Goal: Task Accomplishment & Management: Manage account settings

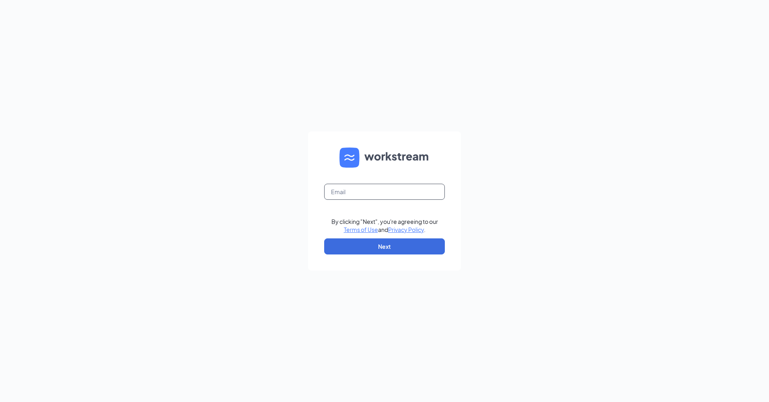
click at [337, 195] on input "text" at bounding box center [384, 192] width 121 height 16
type input "[PERSON_NAME][EMAIL_ADDRESS][DOMAIN_NAME]"
click at [369, 244] on button "Next" at bounding box center [384, 247] width 121 height 16
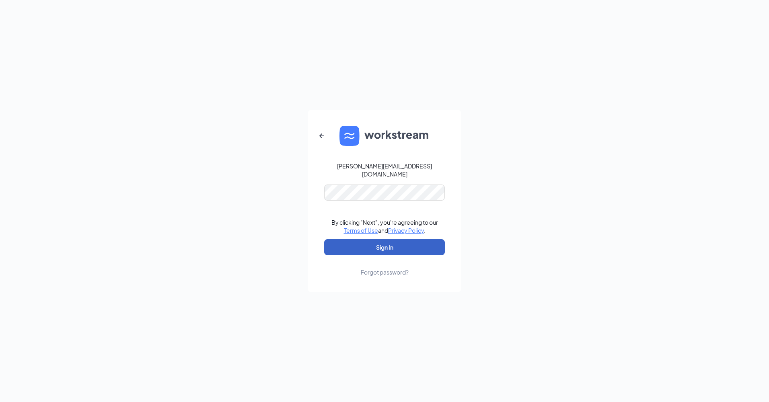
click at [359, 240] on button "Sign In" at bounding box center [384, 247] width 121 height 16
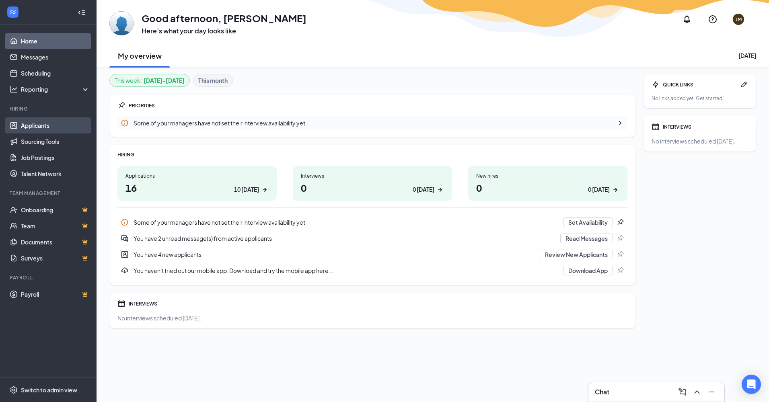
click at [52, 122] on link "Applicants" at bounding box center [55, 126] width 69 height 16
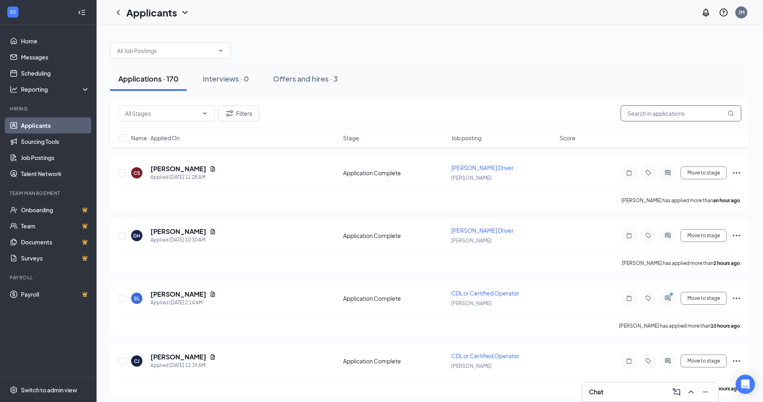
click at [662, 109] on input "text" at bounding box center [681, 113] width 121 height 16
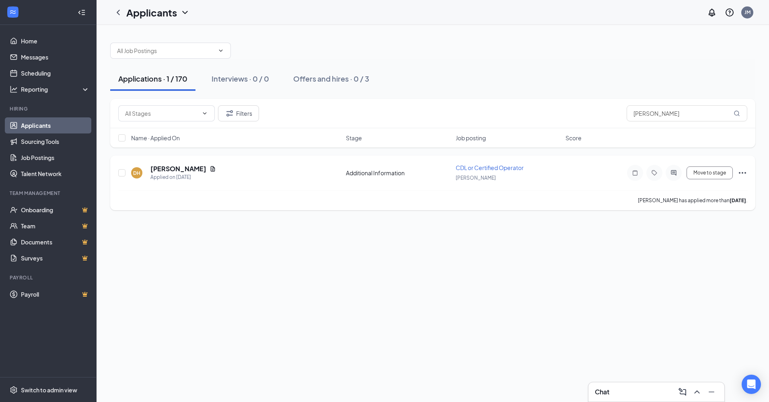
click at [479, 172] on div "CDL or Certified Operator [PERSON_NAME]" at bounding box center [508, 173] width 105 height 19
click at [211, 168] on icon "Document" at bounding box center [213, 168] width 4 height 5
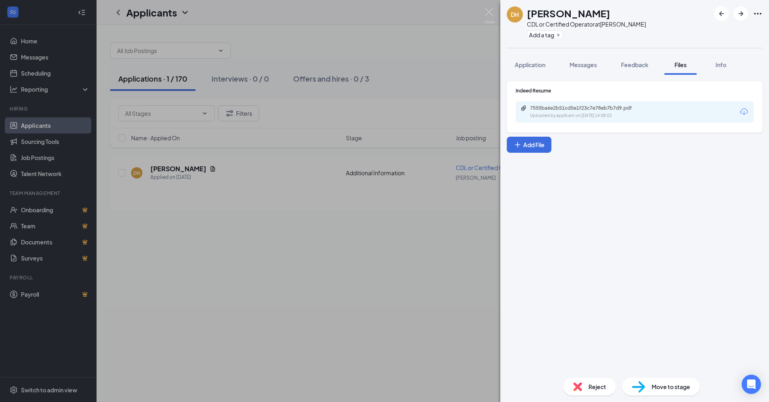
click at [596, 384] on span "Reject" at bounding box center [598, 387] width 18 height 9
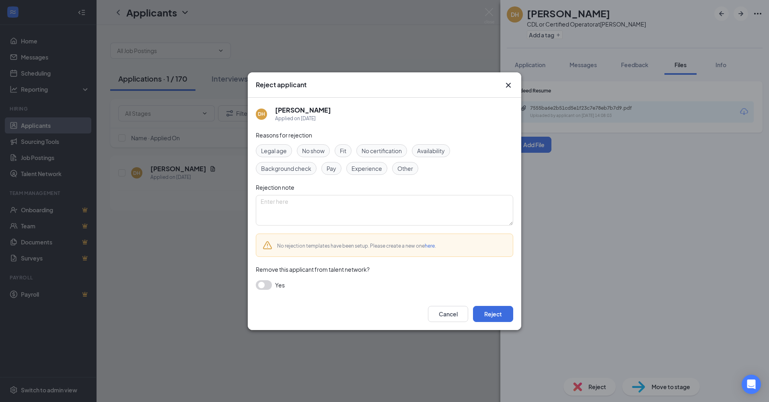
click at [404, 169] on span "Other" at bounding box center [406, 168] width 16 height 9
click at [491, 316] on button "Reject" at bounding box center [493, 314] width 40 height 16
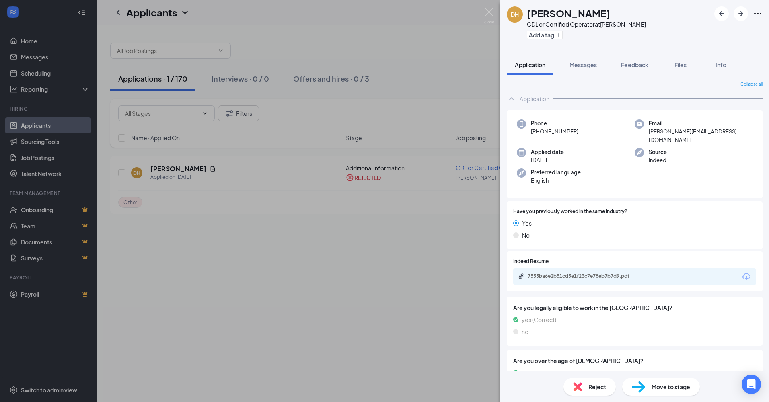
click at [589, 387] on span "Reject" at bounding box center [598, 387] width 18 height 9
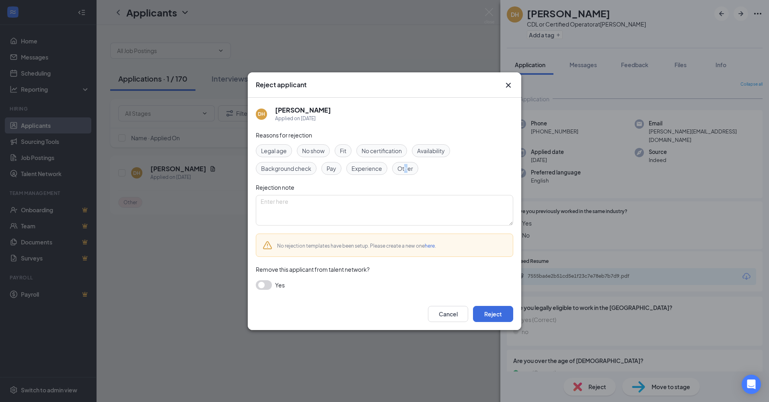
click at [407, 172] on span "Other" at bounding box center [406, 168] width 16 height 9
click at [404, 167] on span "Other" at bounding box center [406, 168] width 16 height 9
drag, startPoint x: 499, startPoint y: 318, endPoint x: 496, endPoint y: 313, distance: 5.8
click at [498, 318] on button "Reject" at bounding box center [493, 314] width 40 height 16
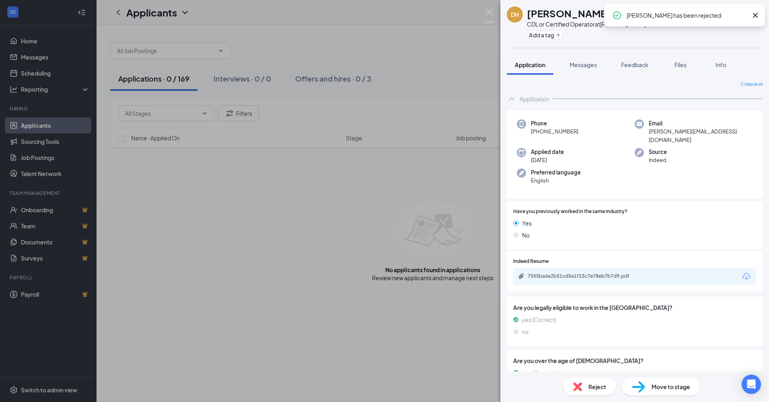
click at [365, 199] on div "DH [PERSON_NAME] CDL or Certified Operator at [PERSON_NAME] Add a tag Applicati…" at bounding box center [384, 201] width 769 height 402
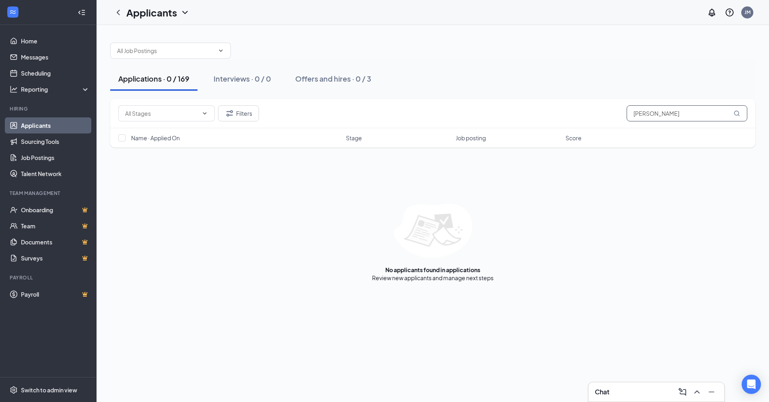
drag, startPoint x: 668, startPoint y: 112, endPoint x: 651, endPoint y: 104, distance: 18.7
click at [651, 104] on div "Filters [PERSON_NAME]" at bounding box center [433, 113] width 646 height 29
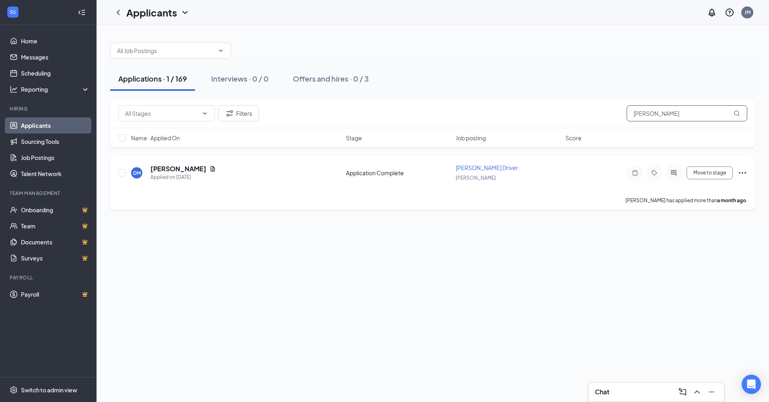
type input "[PERSON_NAME]"
click at [225, 164] on div "[PERSON_NAME] Applied on [DATE] Application Complete [PERSON_NAME] Driver [PERS…" at bounding box center [432, 177] width 629 height 27
click at [210, 166] on icon "Document" at bounding box center [213, 169] width 6 height 6
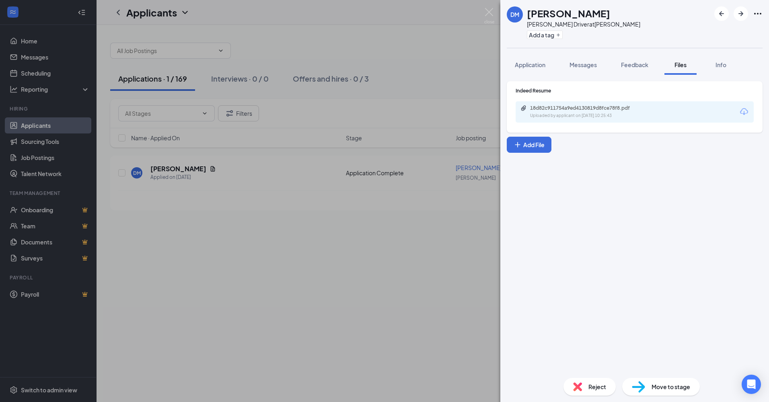
click at [587, 384] on div "Reject" at bounding box center [590, 387] width 52 height 18
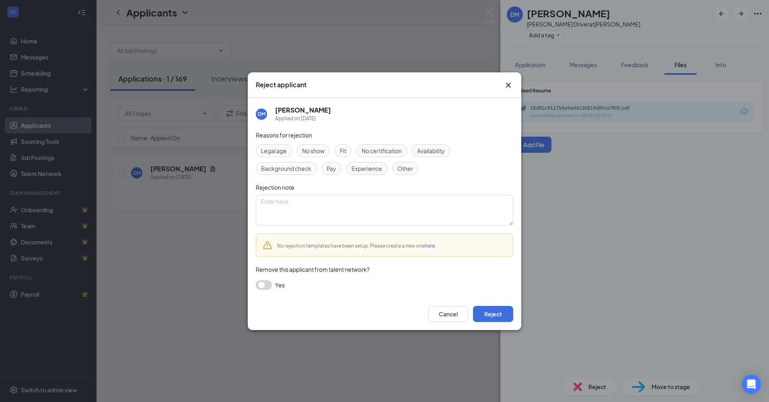
click at [408, 165] on span "Other" at bounding box center [406, 168] width 16 height 9
click at [484, 313] on button "Reject" at bounding box center [493, 314] width 40 height 16
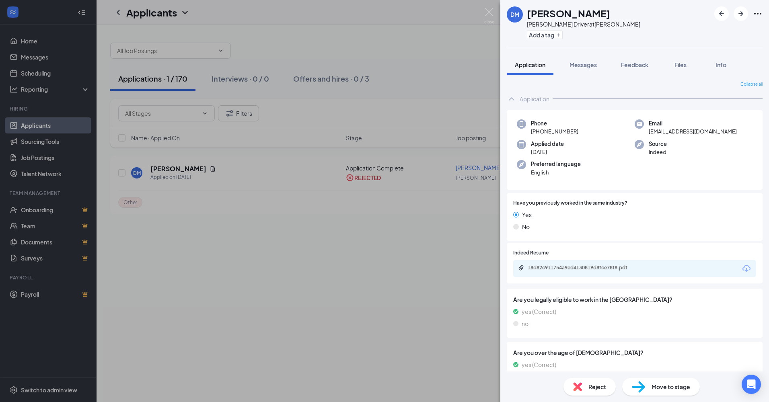
click at [592, 386] on span "Reject" at bounding box center [598, 387] width 18 height 9
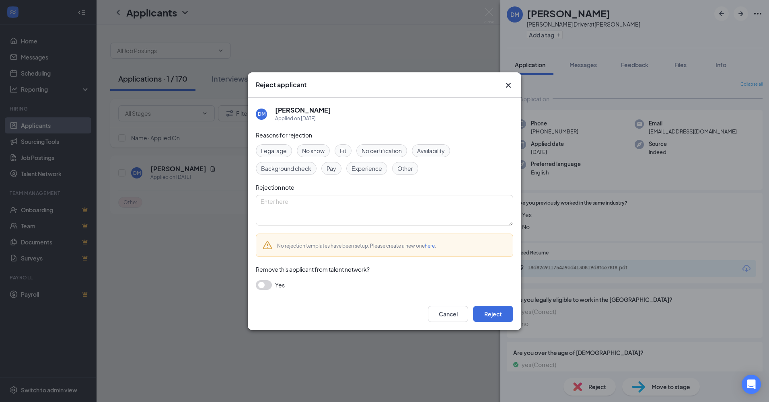
click at [401, 171] on span "Other" at bounding box center [406, 168] width 16 height 9
click at [490, 311] on button "Reject" at bounding box center [493, 314] width 40 height 16
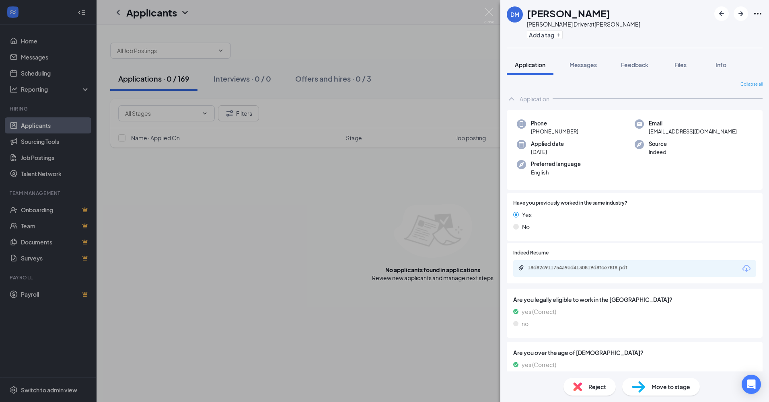
click at [225, 177] on div "DM [PERSON_NAME] Driver at [PERSON_NAME] Add a tag Application Messages Feedbac…" at bounding box center [384, 201] width 769 height 402
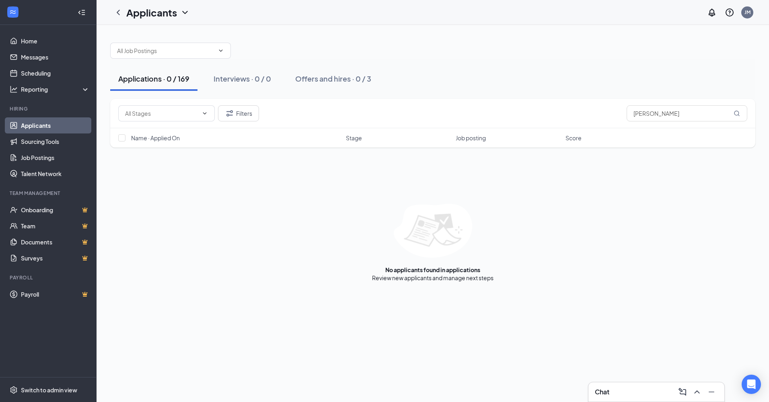
click at [58, 124] on link "Applicants" at bounding box center [55, 126] width 69 height 16
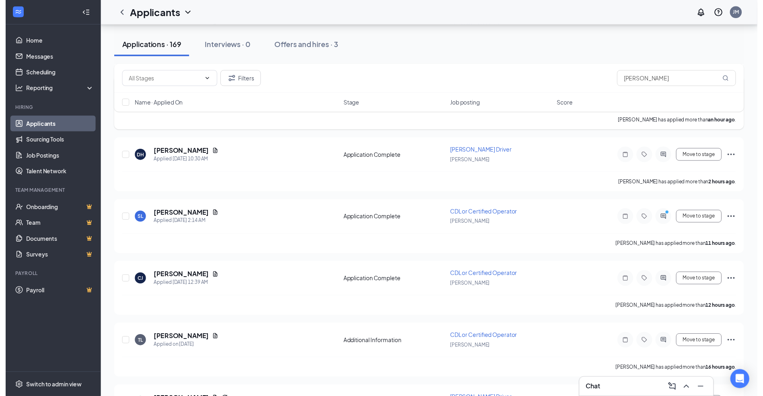
scroll to position [161, 0]
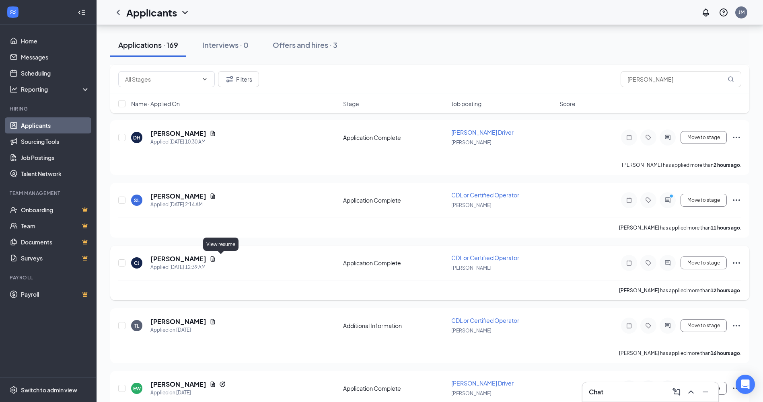
click at [216, 258] on icon "Document" at bounding box center [213, 259] width 6 height 6
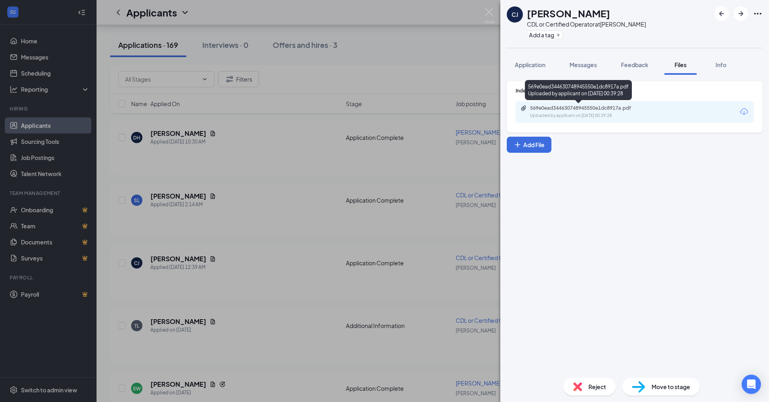
click at [574, 115] on div "Uploaded by applicant on [DATE] 00:39:28" at bounding box center [590, 116] width 121 height 6
click at [597, 389] on span "Reject" at bounding box center [598, 387] width 18 height 9
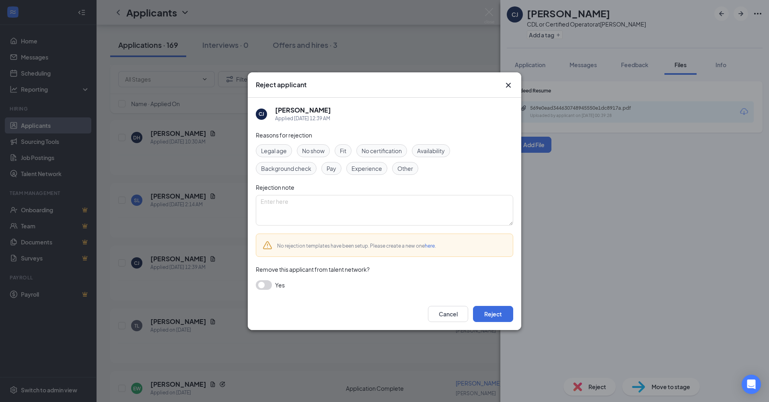
click at [404, 167] on span "Other" at bounding box center [406, 168] width 16 height 9
click at [492, 313] on button "Reject" at bounding box center [493, 314] width 40 height 16
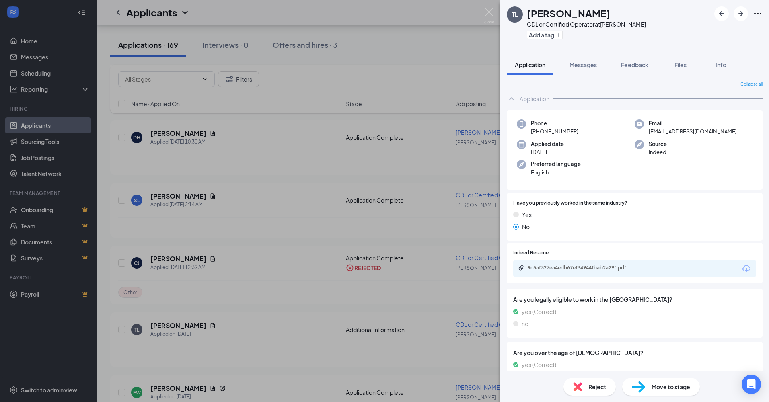
click at [325, 185] on div "TL [PERSON_NAME] CDL or Certified Operator at [PERSON_NAME] Add a tag Applicati…" at bounding box center [384, 201] width 769 height 402
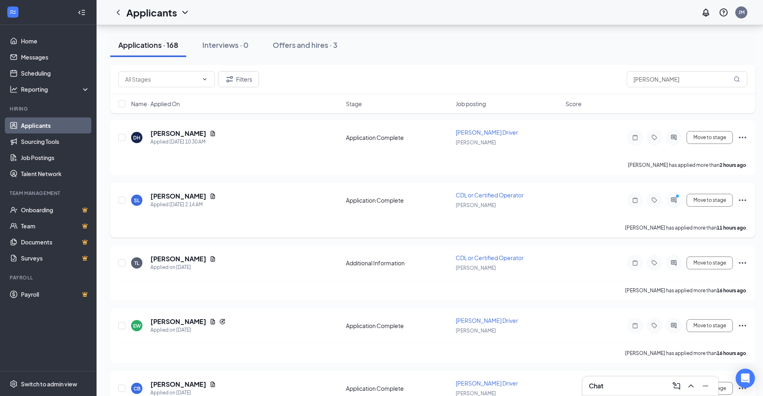
click at [400, 204] on div "Application Complete" at bounding box center [398, 200] width 105 height 8
click at [467, 195] on span "CDL or Certified Operator" at bounding box center [490, 195] width 68 height 7
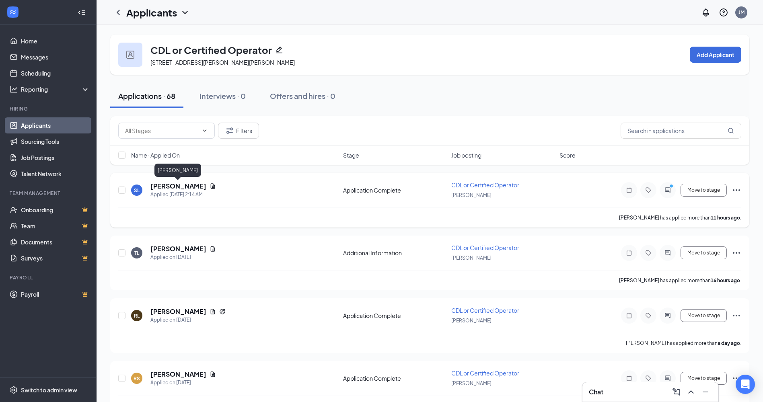
click at [181, 188] on h5 "[PERSON_NAME]" at bounding box center [179, 186] width 56 height 9
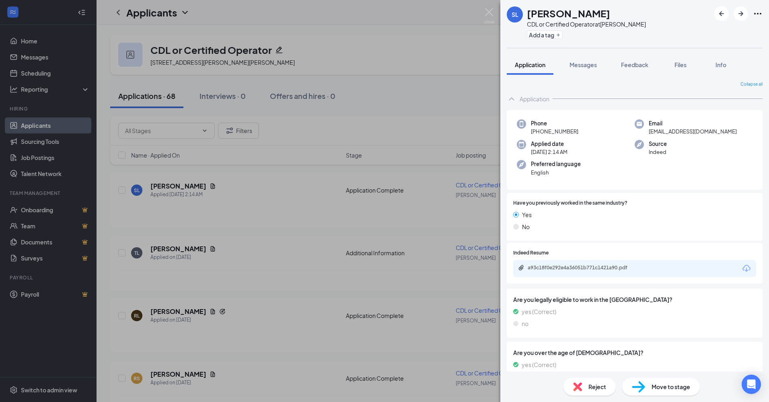
click at [595, 386] on span "Reject" at bounding box center [598, 387] width 18 height 9
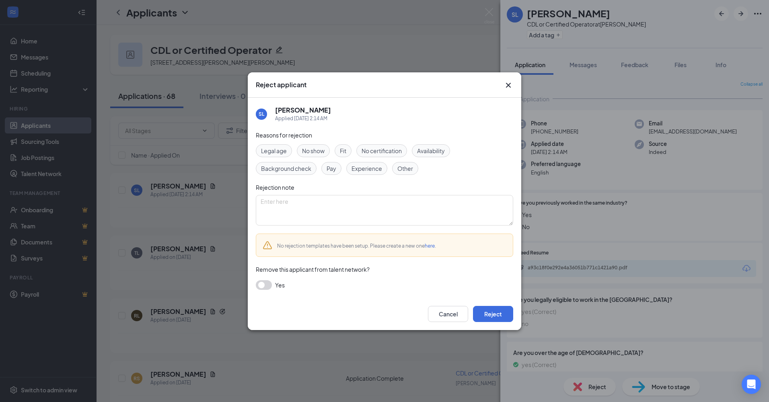
click at [401, 168] on span "Other" at bounding box center [406, 168] width 16 height 9
click at [495, 315] on button "Reject" at bounding box center [493, 314] width 40 height 16
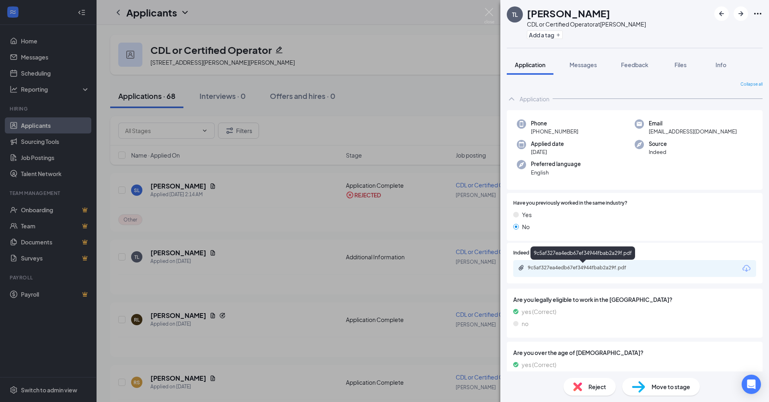
click at [553, 268] on div "9c5af327ea4edb67ef34944fbab2a29f.pdf" at bounding box center [584, 268] width 113 height 6
click at [590, 388] on span "Reject" at bounding box center [598, 387] width 18 height 9
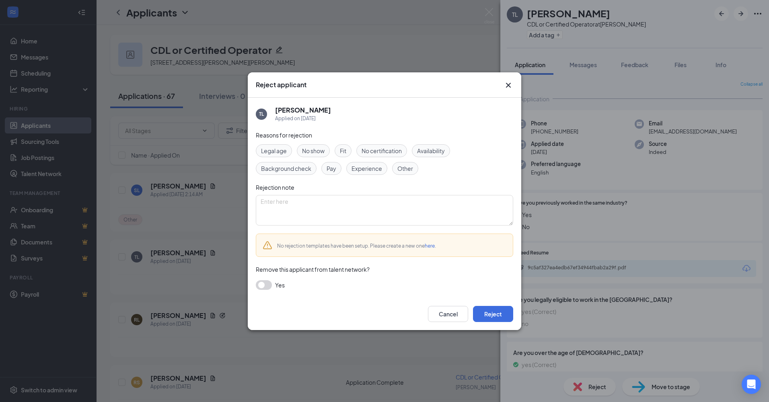
click at [407, 170] on span "Other" at bounding box center [406, 168] width 16 height 9
click at [487, 315] on button "Reject" at bounding box center [493, 314] width 40 height 16
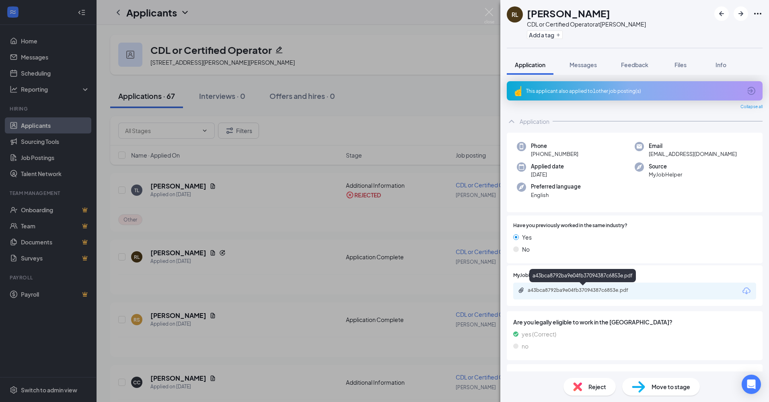
click at [594, 291] on div "a43bca8792ba9e04fb37094387c6853e.pdf" at bounding box center [584, 290] width 113 height 6
click at [597, 388] on span "Reject" at bounding box center [598, 387] width 18 height 9
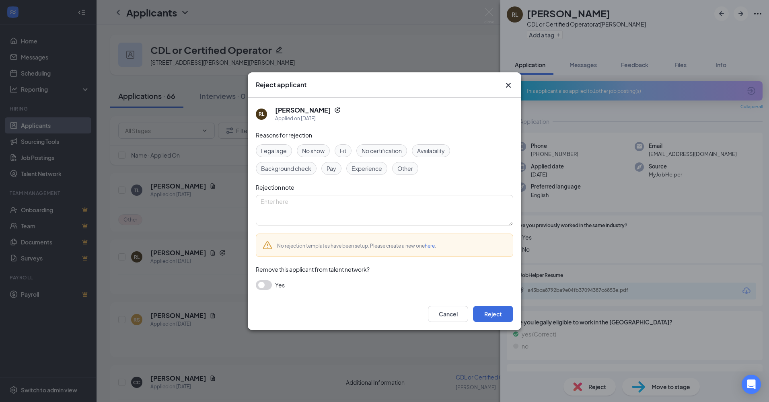
click at [405, 170] on span "Other" at bounding box center [406, 168] width 16 height 9
click at [498, 316] on button "Reject" at bounding box center [493, 314] width 40 height 16
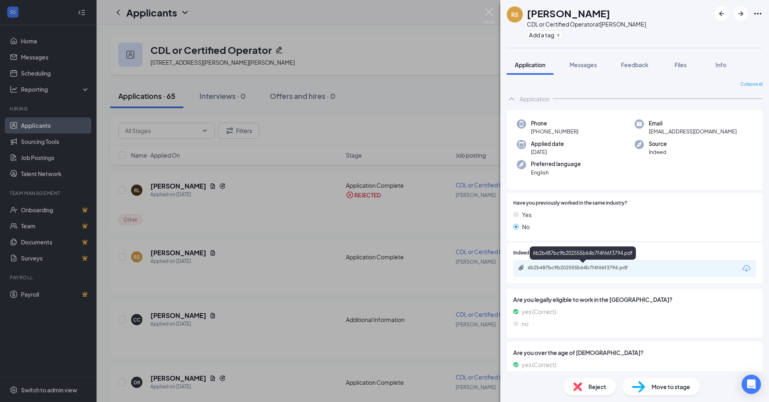
click at [588, 270] on div "6b2b487bc9b202555b64b7f4f66f3794.pdf" at bounding box center [584, 268] width 113 height 6
click at [589, 383] on span "Reject" at bounding box center [598, 387] width 18 height 9
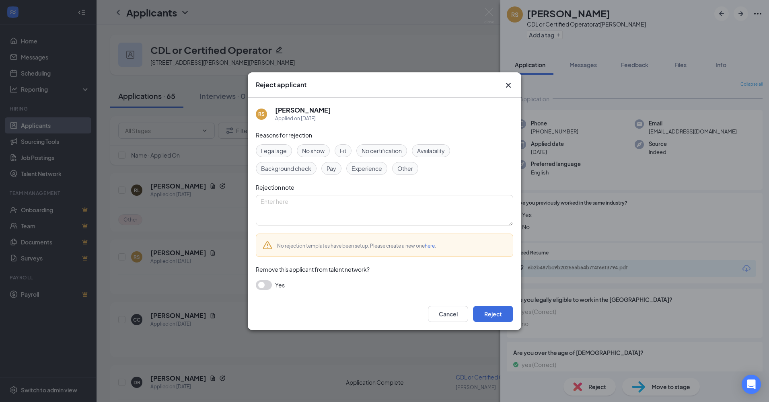
click at [404, 167] on span "Other" at bounding box center [406, 168] width 16 height 9
click at [495, 320] on button "Reject" at bounding box center [493, 314] width 40 height 16
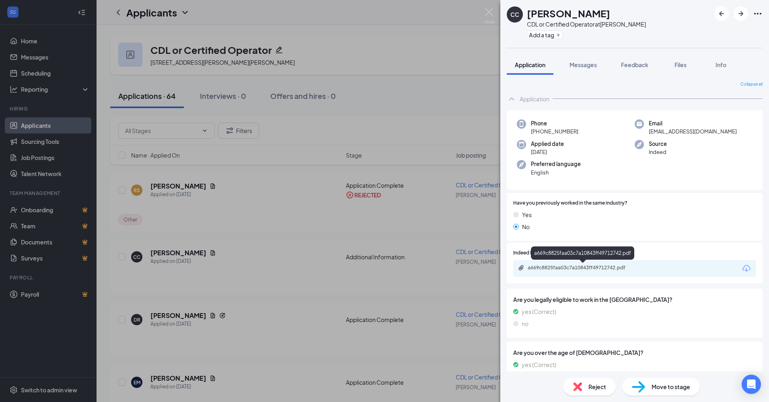
click at [557, 267] on div "a669c8825faa03c7a10843ff49712742.pdf" at bounding box center [584, 268] width 113 height 6
click at [300, 250] on div "CC [PERSON_NAME] CDL or Certified Operator at [PERSON_NAME] Add a tag Applicati…" at bounding box center [384, 201] width 769 height 402
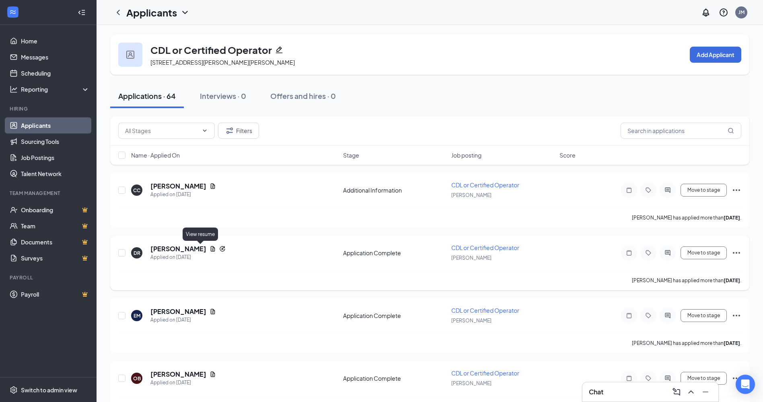
click at [211, 248] on icon "Document" at bounding box center [213, 248] width 4 height 5
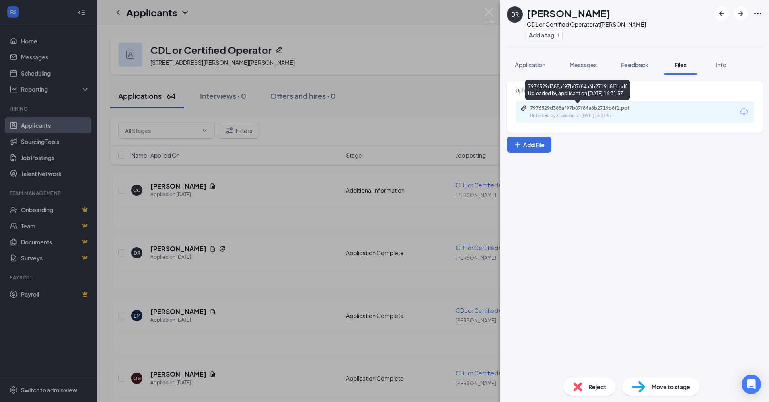
click at [540, 111] on div "7976529d388af97b07f84a6b2719b8f1.pdf" at bounding box center [586, 108] width 113 height 6
click at [587, 389] on div "Reject" at bounding box center [590, 387] width 52 height 18
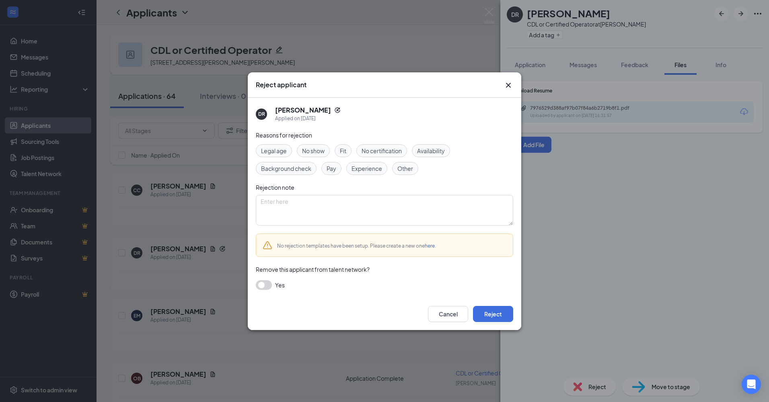
click at [402, 167] on span "Other" at bounding box center [406, 168] width 16 height 9
click at [493, 316] on button "Reject" at bounding box center [493, 314] width 40 height 16
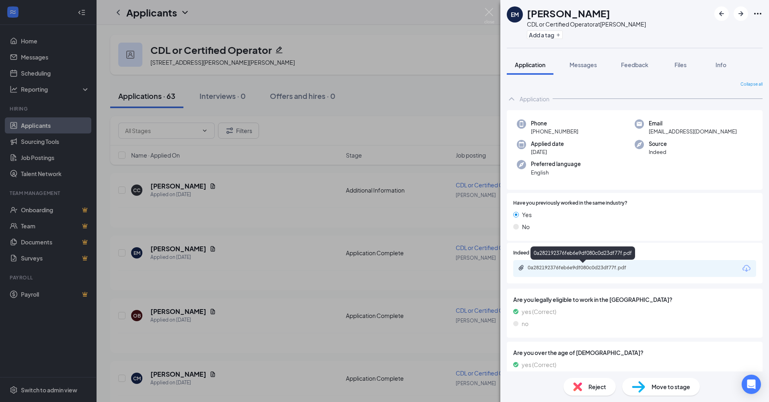
click at [567, 268] on div "0a282192376feb6e9df080c0d23df77f.pdf" at bounding box center [584, 268] width 113 height 6
click at [258, 308] on div "EM [PERSON_NAME] CDL or Certified Operator at [PERSON_NAME] Add a tag Applicati…" at bounding box center [384, 201] width 769 height 402
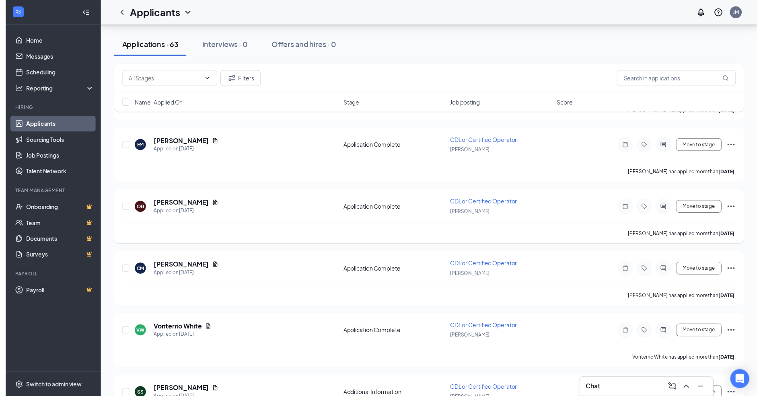
scroll to position [121, 0]
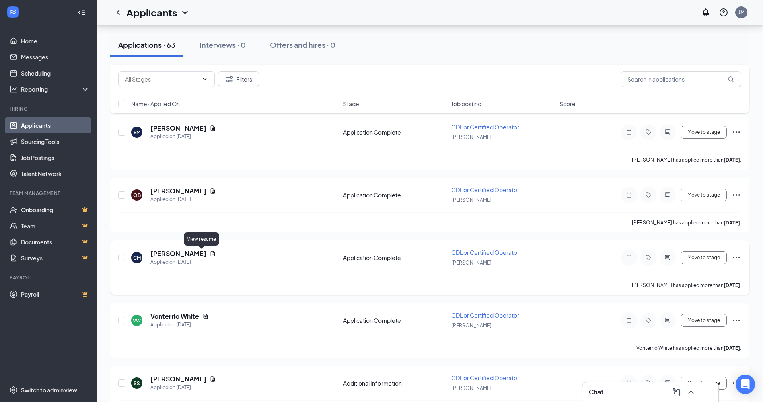
click at [210, 254] on icon "Document" at bounding box center [213, 254] width 6 height 6
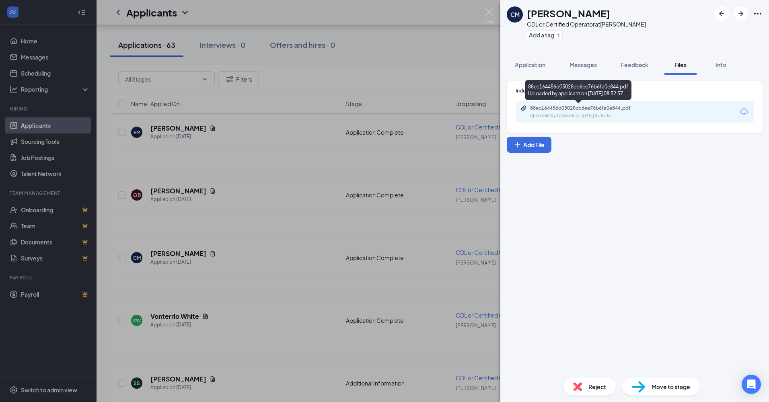
click at [577, 108] on div "88ec164456d05028cb6ee76b6fa0e844.pdf" at bounding box center [586, 108] width 113 height 6
click at [244, 275] on div "CM Carl McKinney CDL or Certified Operator at Marion Add a tag Application Mess…" at bounding box center [384, 201] width 769 height 402
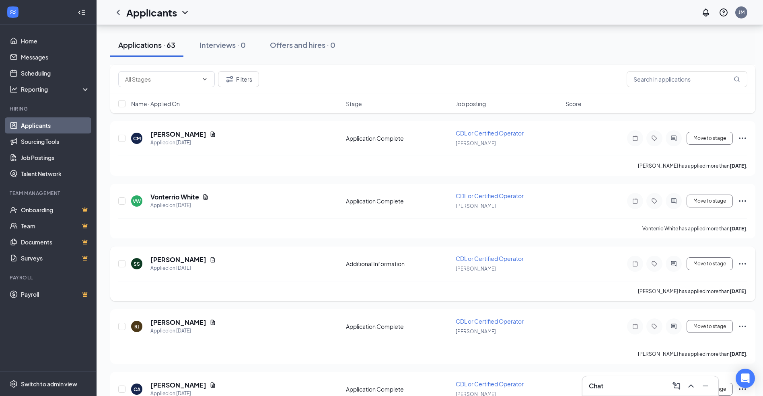
scroll to position [241, 0]
click at [210, 259] on icon "Document" at bounding box center [213, 259] width 6 height 6
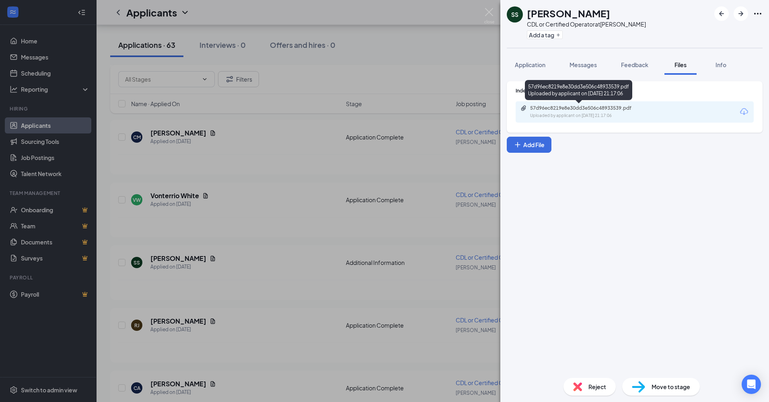
click at [558, 110] on div "57d96ec8219e8e30dd3e506c48933539.pdf" at bounding box center [586, 108] width 113 height 6
click at [593, 382] on div "Reject" at bounding box center [590, 387] width 52 height 18
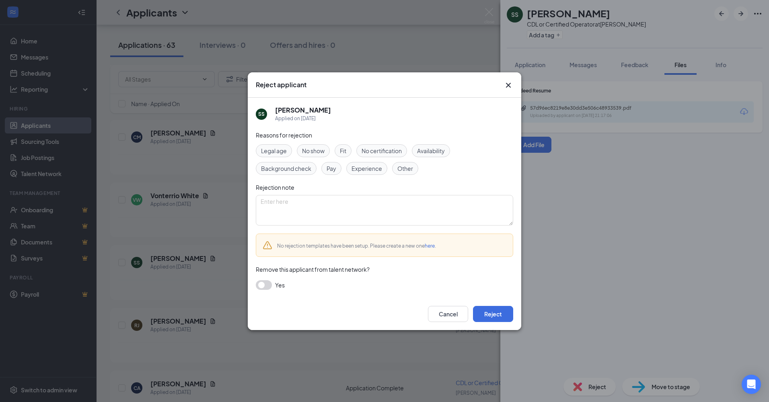
click at [400, 167] on span "Other" at bounding box center [406, 168] width 16 height 9
click at [502, 318] on button "Reject" at bounding box center [493, 314] width 40 height 16
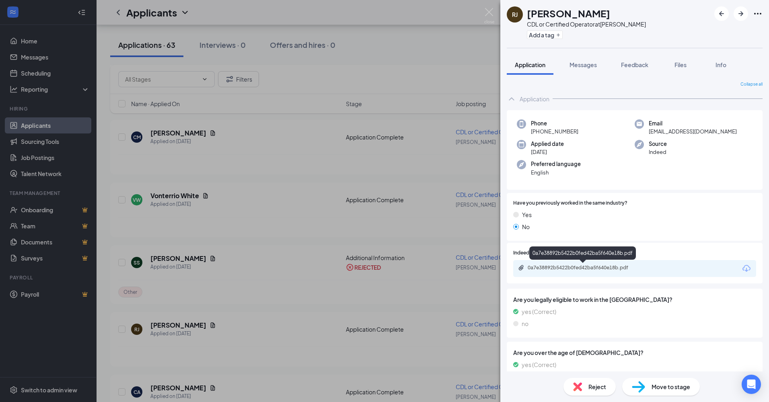
click at [544, 267] on div "0a7e38892b5422b0fed42ba5f640e18b.pdf" at bounding box center [584, 268] width 113 height 6
click at [591, 381] on div "Reject" at bounding box center [590, 387] width 52 height 18
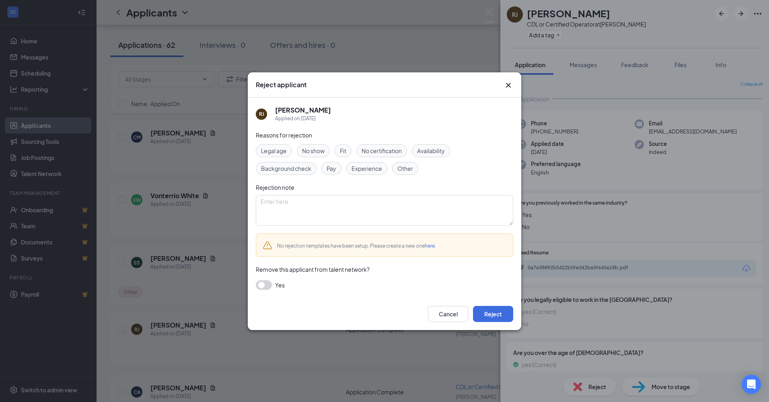
click at [404, 173] on span "Other" at bounding box center [406, 168] width 16 height 9
drag, startPoint x: 487, startPoint y: 318, endPoint x: 487, endPoint y: 314, distance: 4.0
click at [487, 317] on button "Reject" at bounding box center [493, 314] width 40 height 16
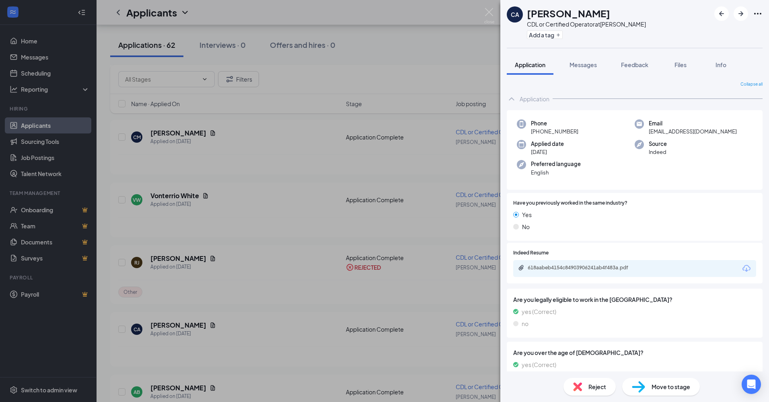
click at [313, 219] on div "CA Calvin Arnett CDL or Certified Operator at Marion Add a tag Application Mess…" at bounding box center [384, 201] width 769 height 402
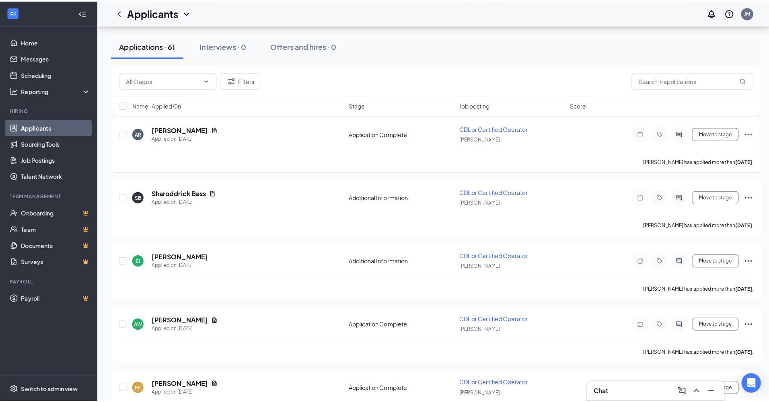
scroll to position [563, 0]
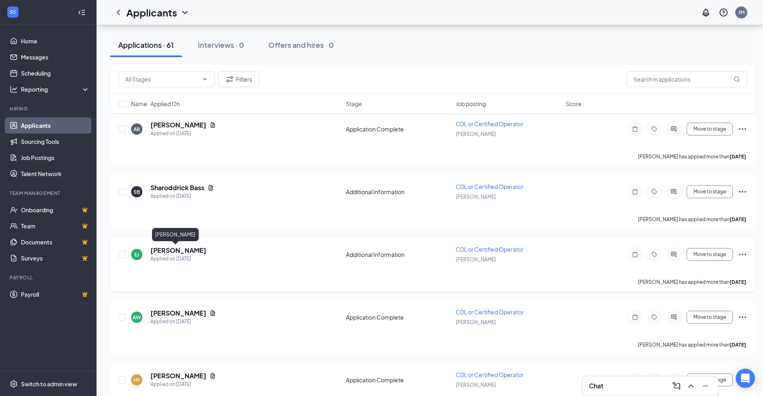
click at [171, 253] on h5 "Eddie Jones" at bounding box center [179, 250] width 56 height 9
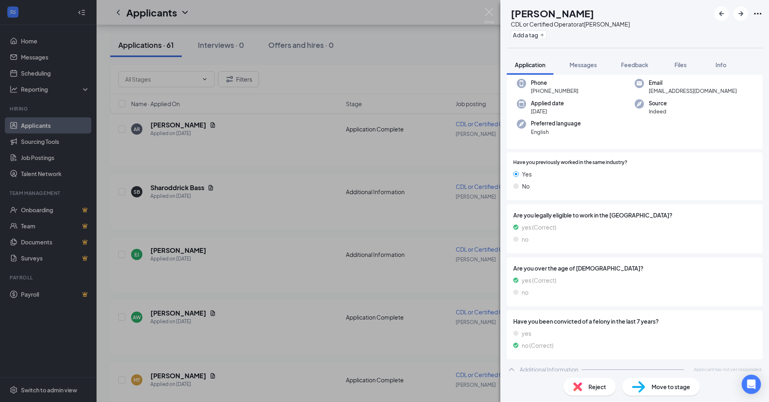
scroll to position [47, 0]
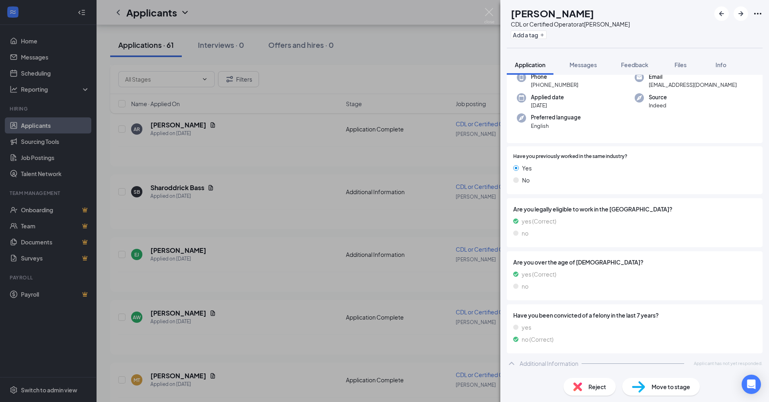
click at [594, 384] on span "Reject" at bounding box center [598, 387] width 18 height 9
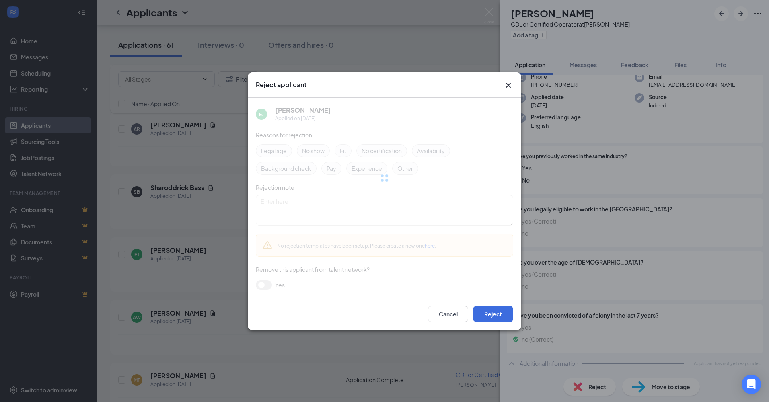
scroll to position [43, 0]
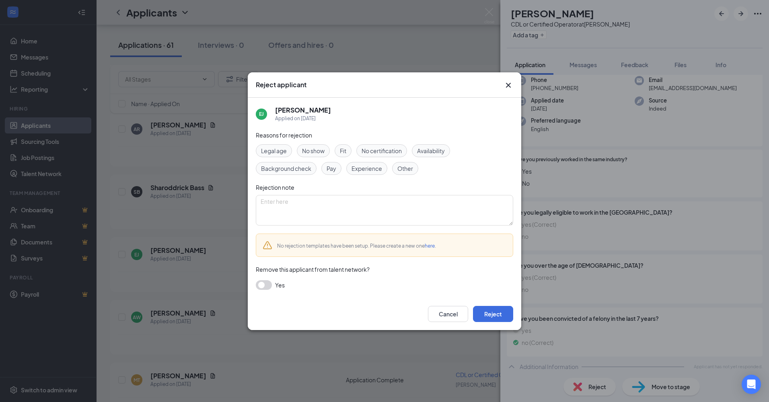
click at [408, 168] on span "Other" at bounding box center [406, 168] width 16 height 9
click at [488, 317] on button "Reject" at bounding box center [493, 314] width 40 height 16
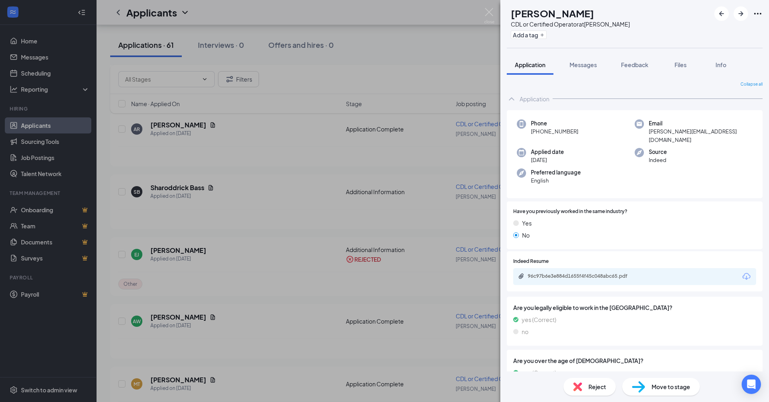
click at [325, 236] on div "AW Andrew Willis CDL or Certified Operator at Marion Add a tag Application Mess…" at bounding box center [384, 201] width 769 height 402
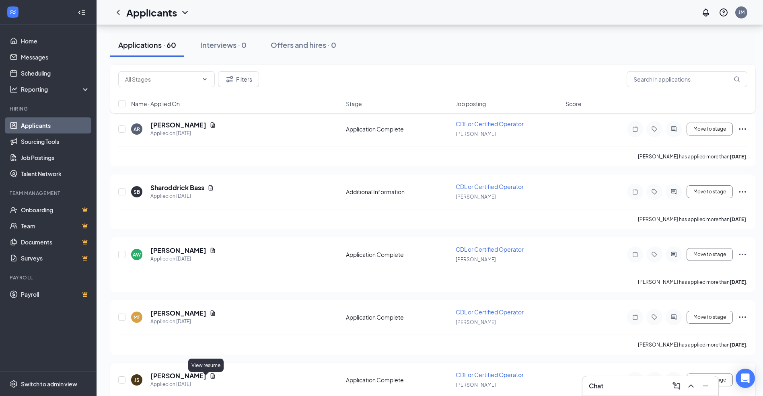
click at [207, 379] on div "JS Joseph Smith Applied on Aug 21" at bounding box center [236, 380] width 210 height 17
click at [210, 374] on icon "Document" at bounding box center [213, 376] width 6 height 6
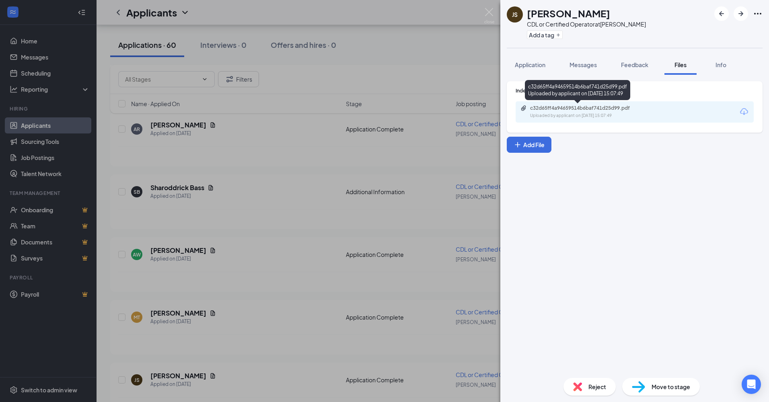
click at [572, 107] on div "c32d65ff4a94659514b6baf741d25d99.pdf" at bounding box center [586, 108] width 113 height 6
click at [322, 298] on div "JS Joseph Smith CDL or Certified Operator at Marion Add a tag Application Messa…" at bounding box center [384, 201] width 769 height 402
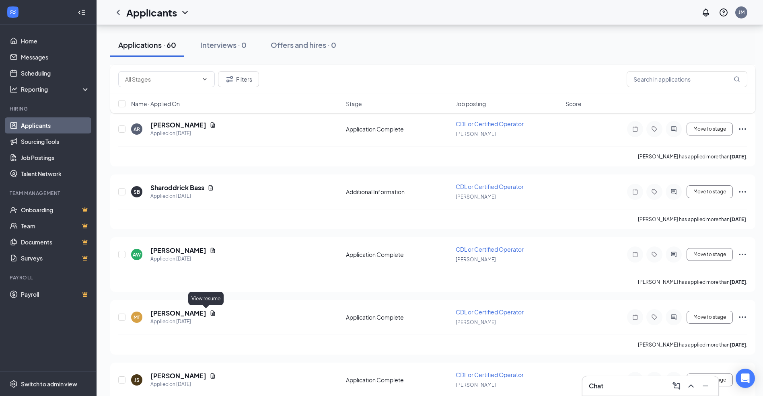
drag, startPoint x: 205, startPoint y: 311, endPoint x: 208, endPoint y: 307, distance: 4.7
click at [210, 312] on icon "Document" at bounding box center [213, 313] width 6 height 6
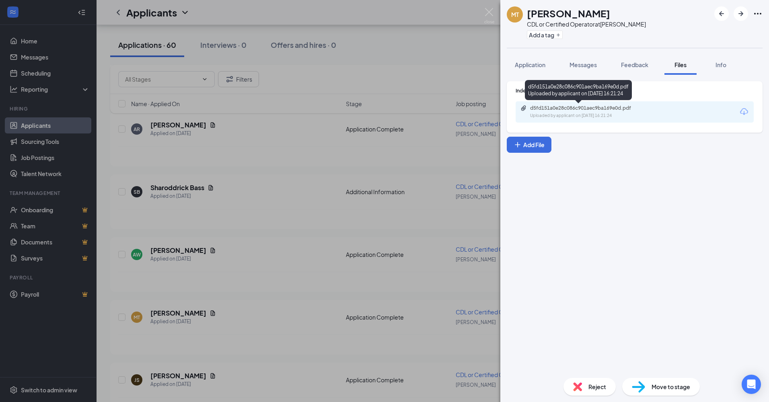
click at [556, 110] on div "d5fd151a0e28c086c901aec9ba169e0d.pdf" at bounding box center [586, 108] width 113 height 6
click at [317, 274] on div "MT Michael Tunstall CDL or Certified Operator at Marion Add a tag Application M…" at bounding box center [384, 201] width 769 height 402
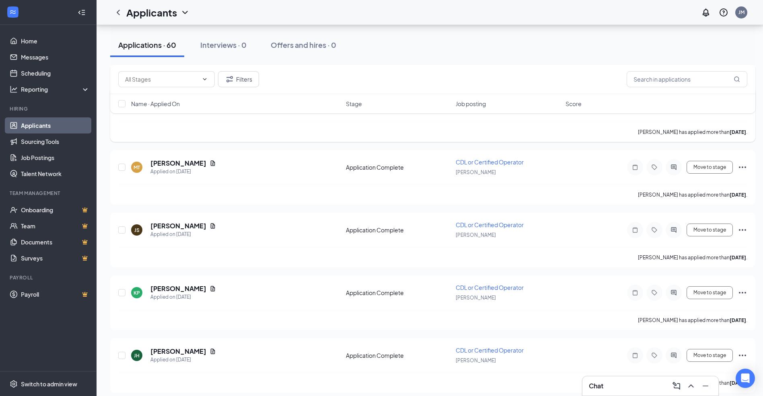
scroll to position [724, 0]
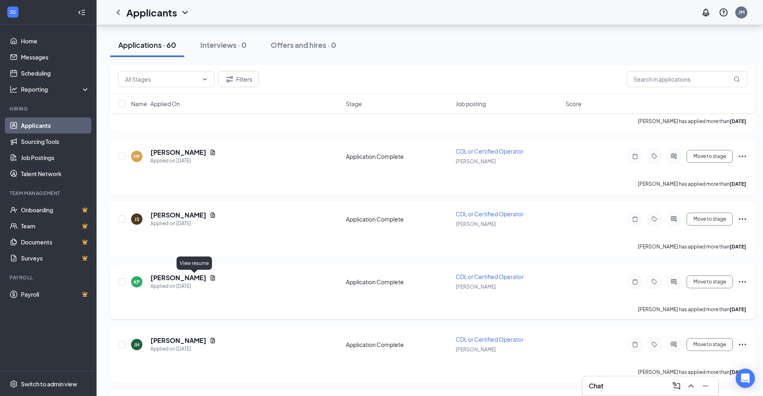
click at [210, 276] on icon "Document" at bounding box center [213, 278] width 6 height 6
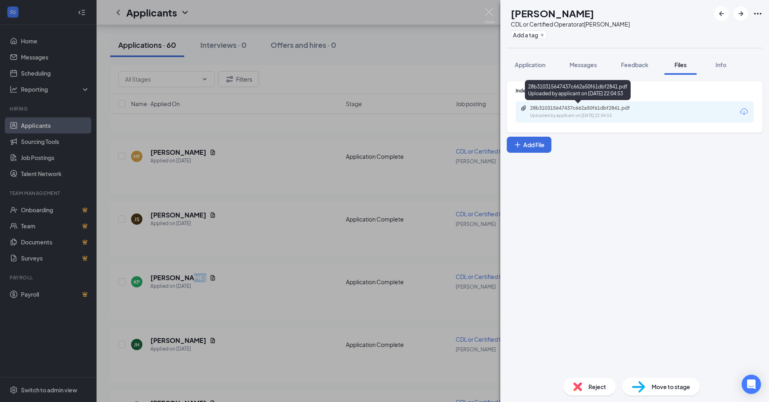
click at [545, 106] on div "28b310315647437c662a50f61dbf2841.pdf" at bounding box center [586, 108] width 113 height 6
click at [298, 304] on div "KP Kaden Pope CDL or Certified Operator at Marion Add a tag Application Message…" at bounding box center [384, 201] width 769 height 402
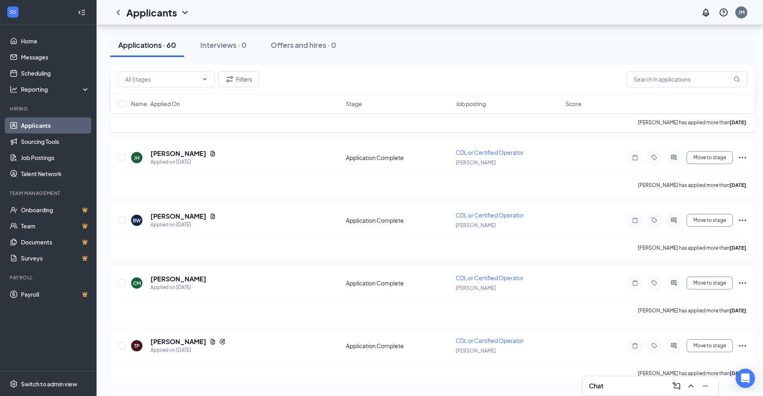
scroll to position [926, 0]
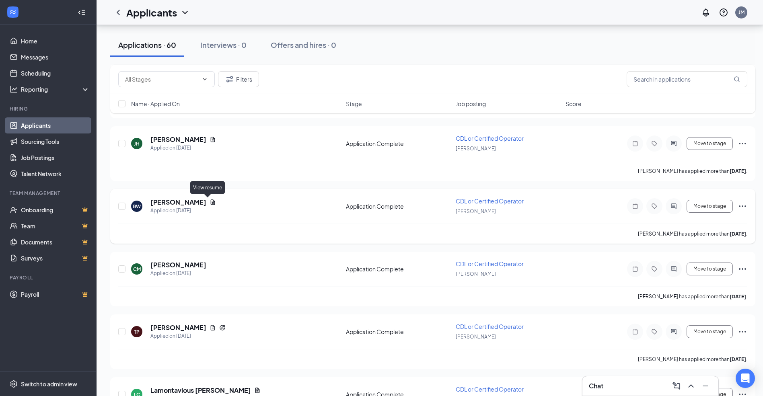
click at [211, 203] on icon "Document" at bounding box center [213, 202] width 4 height 5
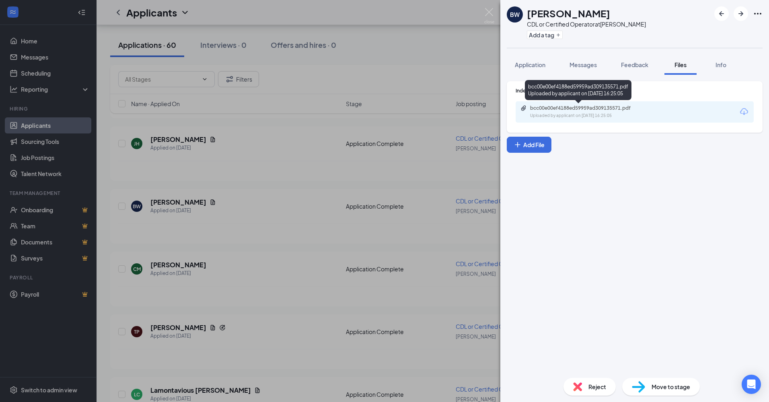
click at [573, 115] on div "Uploaded by applicant on Aug 20, 2025 at 16:25:05" at bounding box center [590, 116] width 121 height 6
click at [338, 231] on div "BW Brandon Wherry CDL or Certified Operator at Marion Add a tag Application Mes…" at bounding box center [384, 201] width 769 height 402
